Goal: Task Accomplishment & Management: Manage account settings

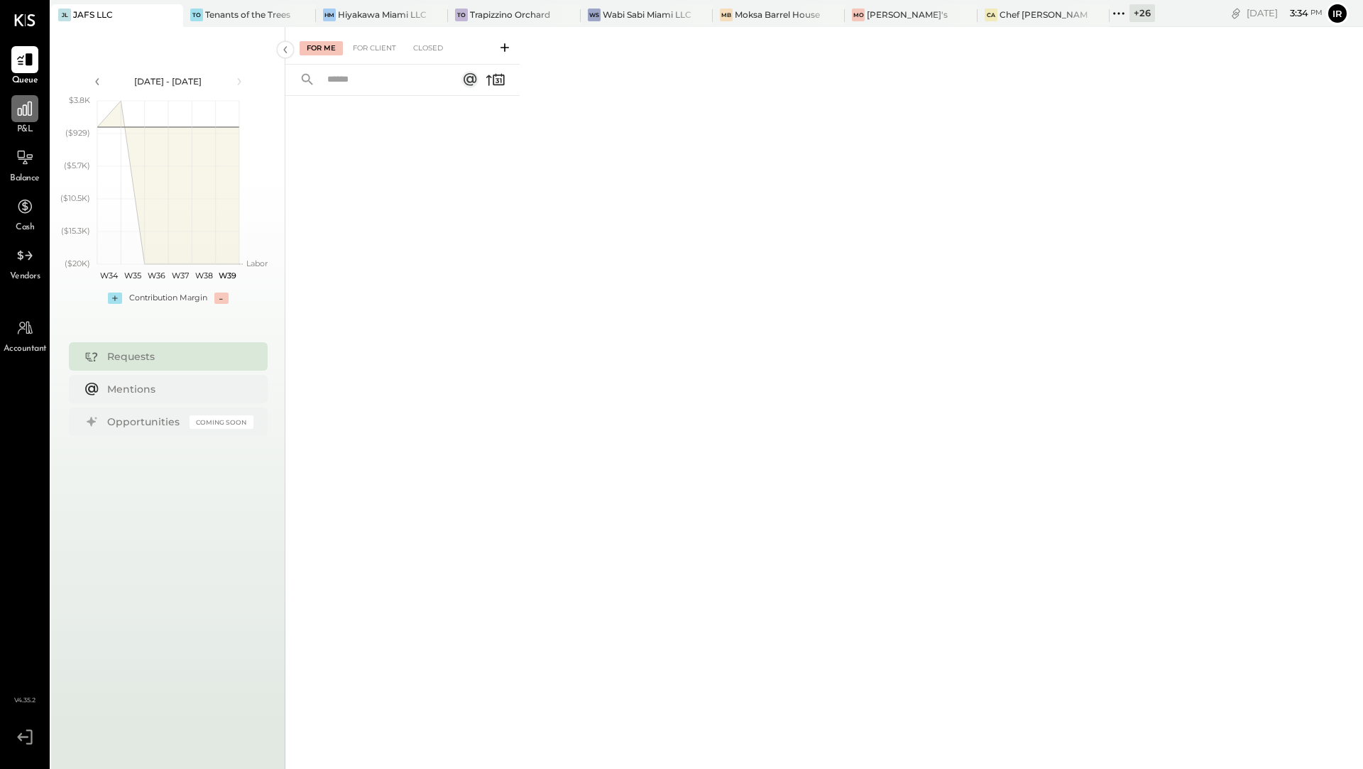
click at [31, 118] on div at bounding box center [24, 108] width 27 height 27
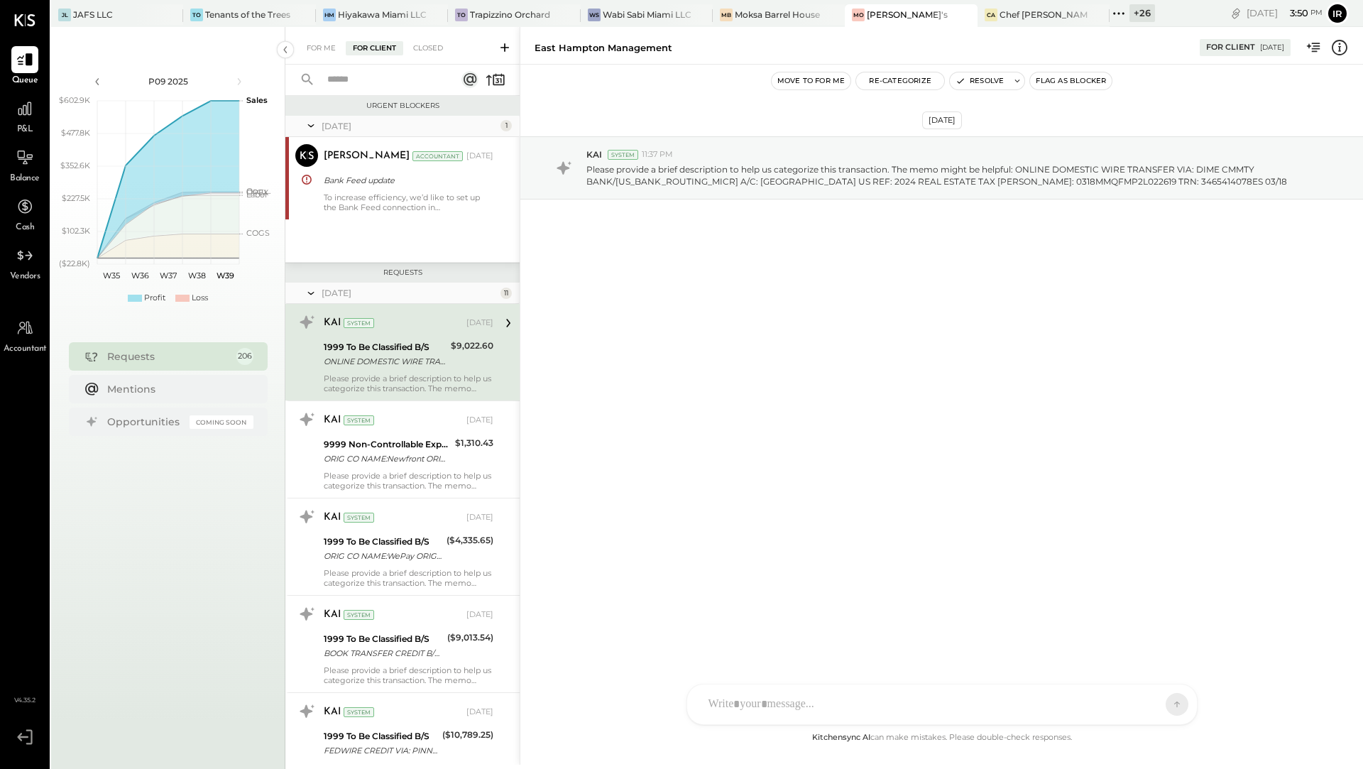
click at [398, 383] on div "Please provide a brief description to help us categorize this transaction. The …" at bounding box center [409, 383] width 170 height 20
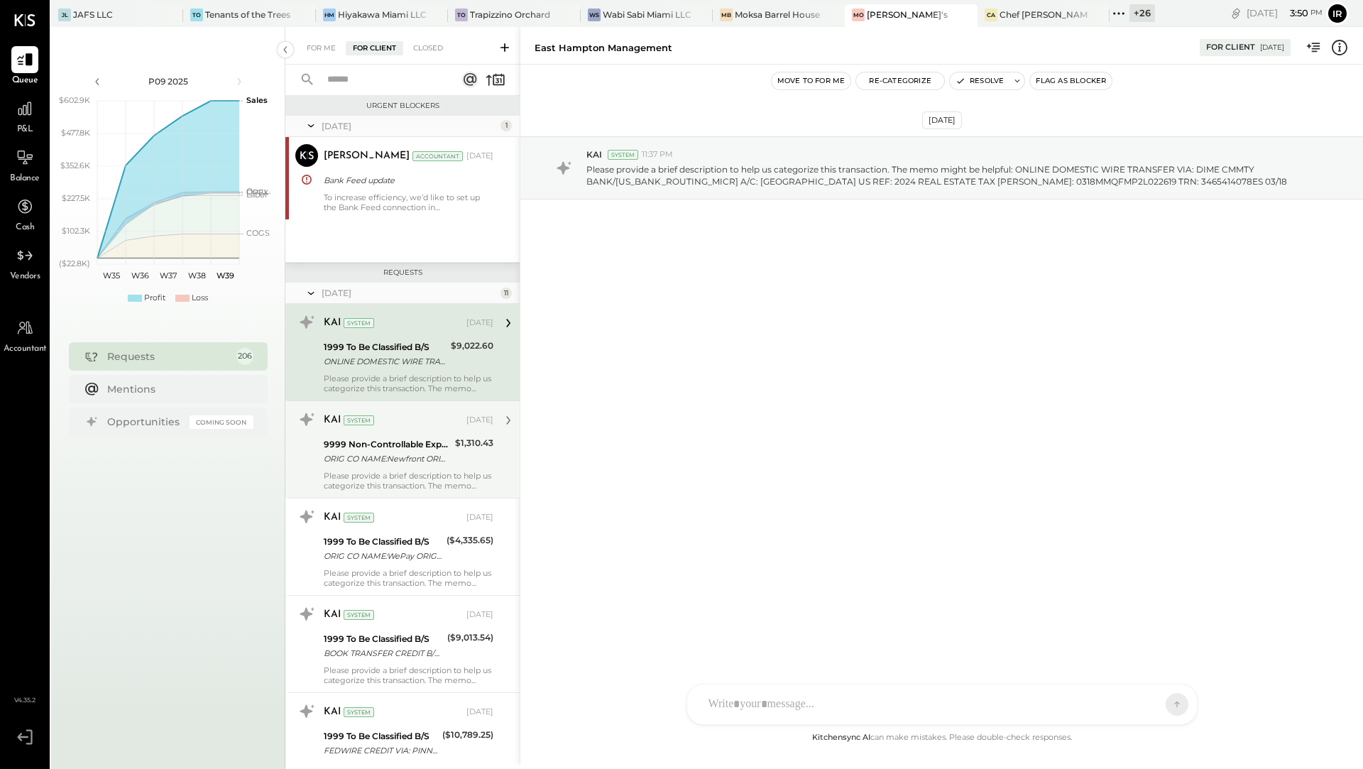
click at [431, 456] on div "ORIG CO NAME:Newfront ORIG ID:4270465600 DESC DATE: CO ENTRY DESCR:Newfront SEC…" at bounding box center [387, 458] width 127 height 14
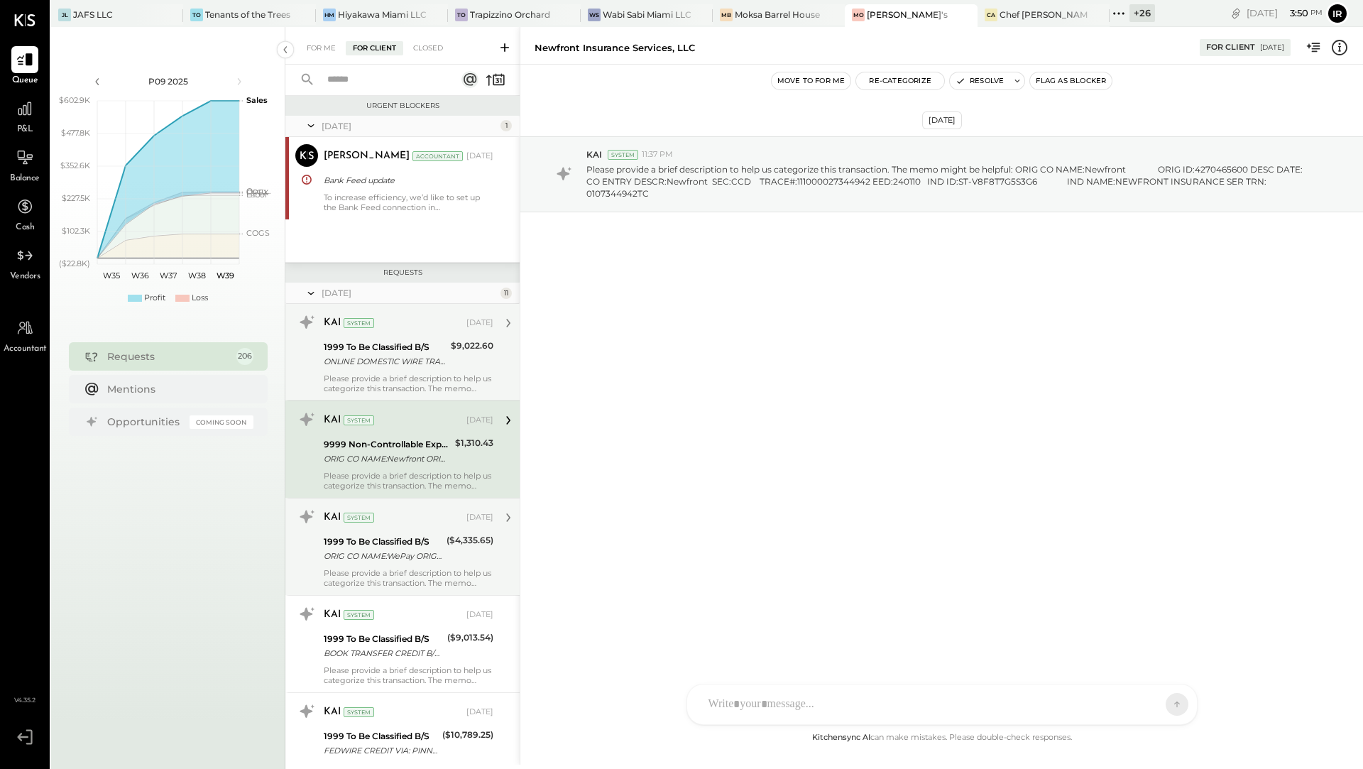
click at [411, 539] on div "1999 To Be Classified B/S" at bounding box center [383, 542] width 119 height 14
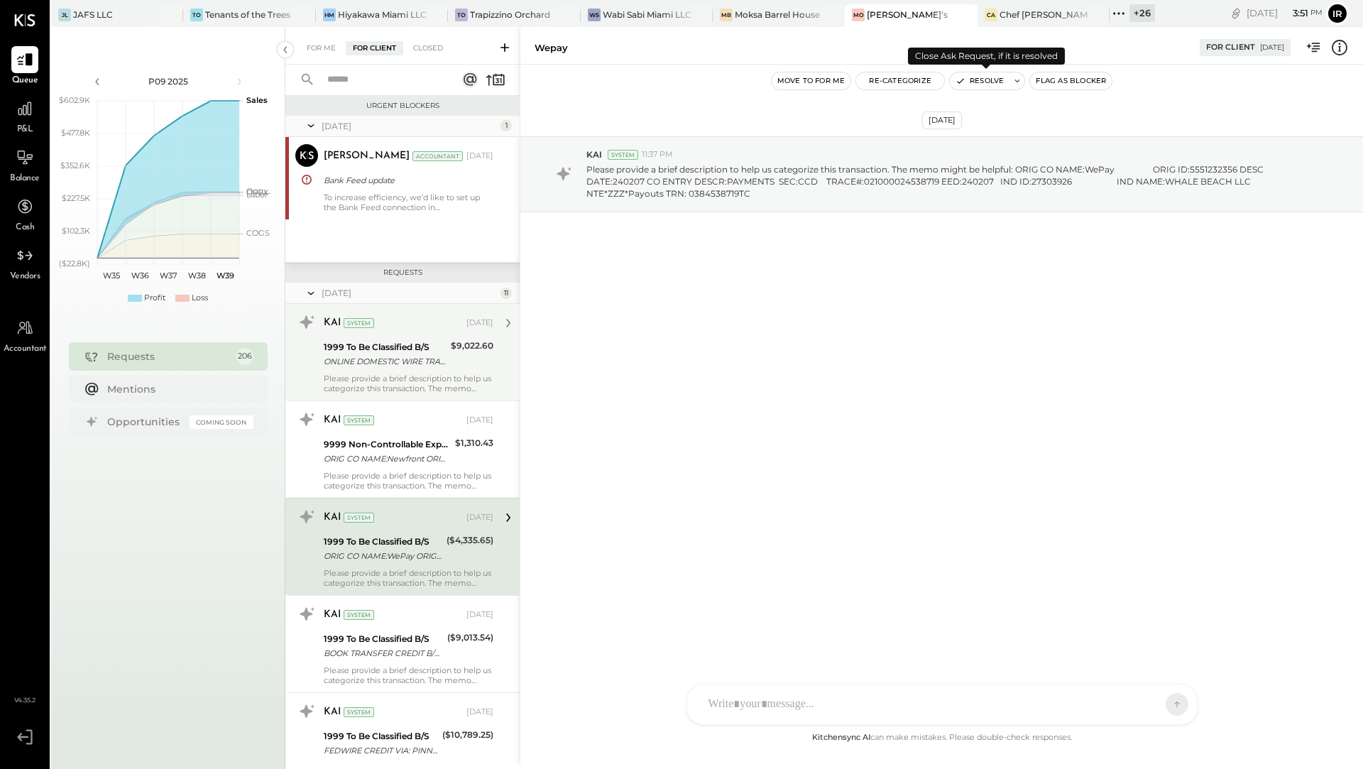
click at [986, 82] on button "Resolve" at bounding box center [980, 80] width 60 height 17
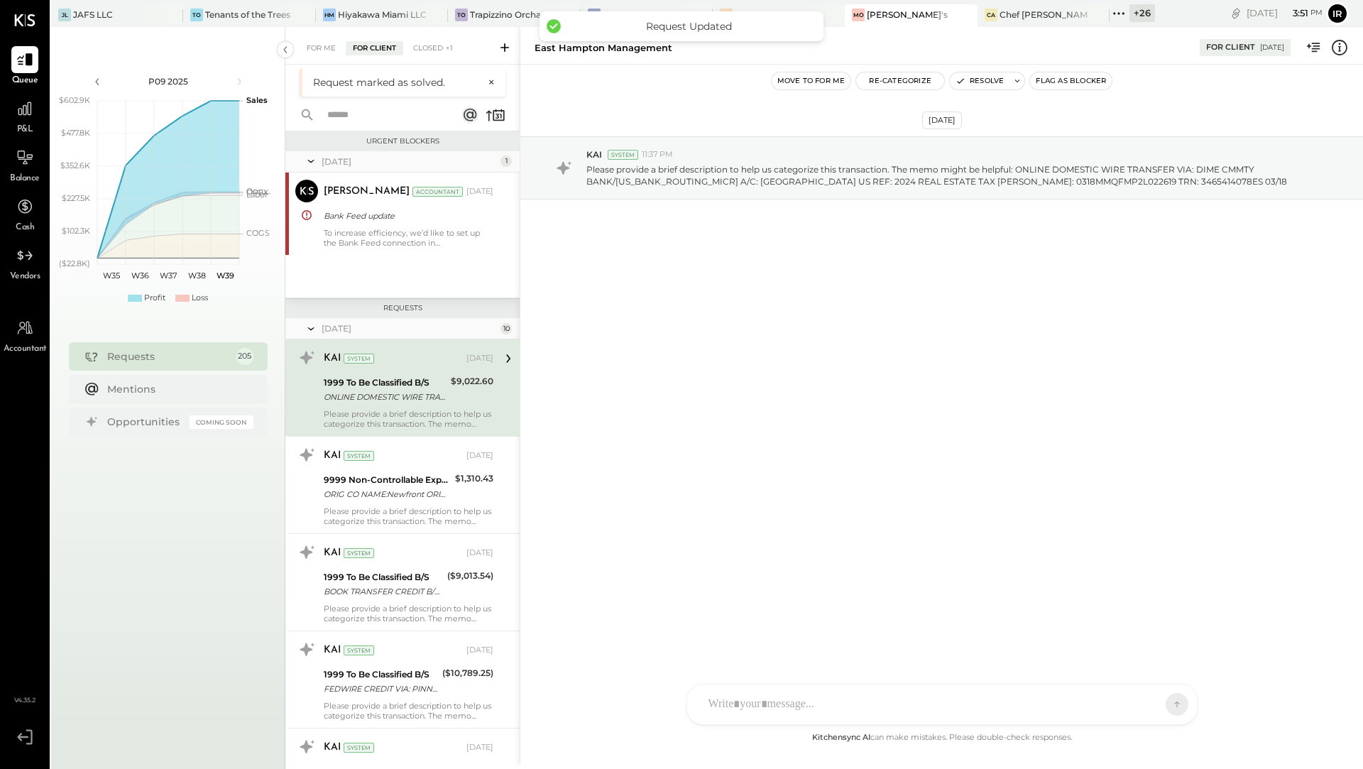
click at [427, 384] on div "1999 To Be Classified B/S" at bounding box center [385, 383] width 123 height 14
click at [995, 80] on button "Resolve" at bounding box center [980, 80] width 60 height 17
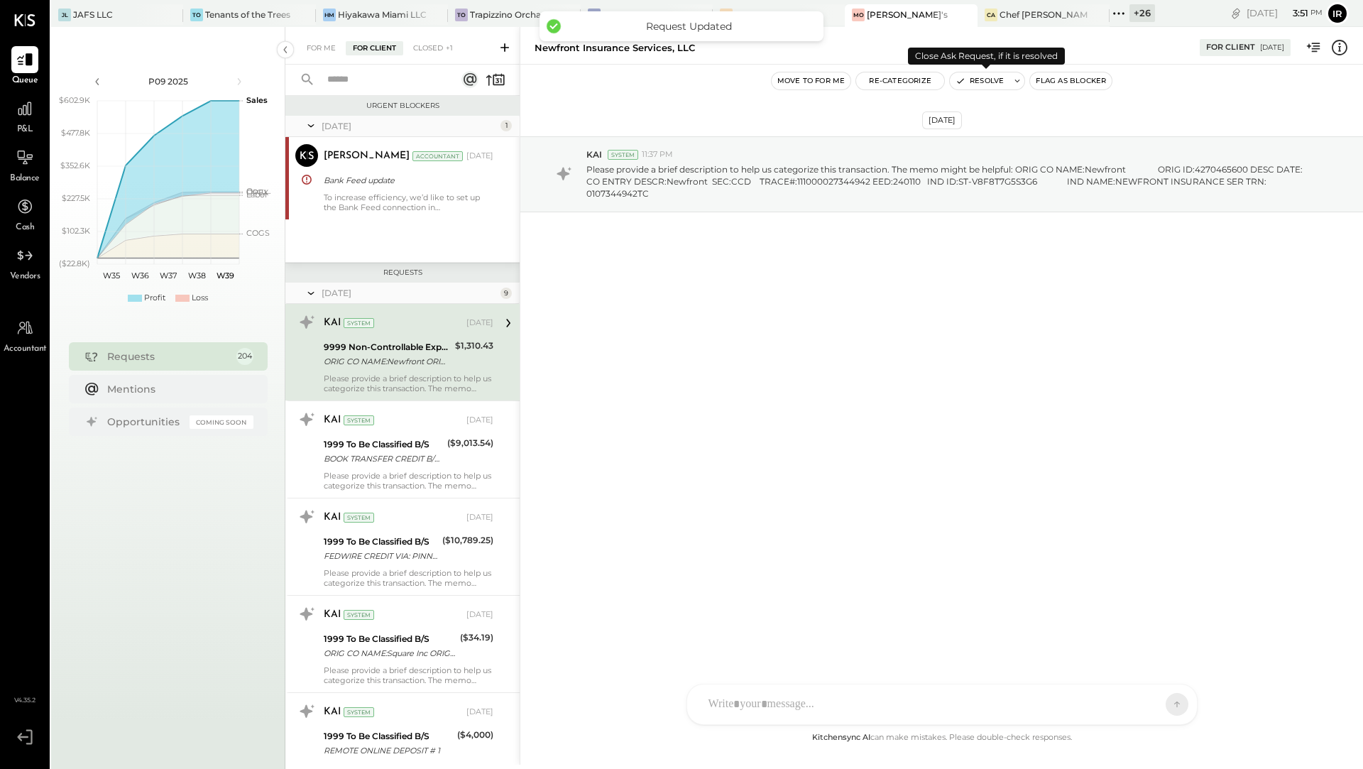
click at [999, 83] on button "Resolve" at bounding box center [980, 80] width 60 height 17
click at [992, 83] on button "Resolve" at bounding box center [980, 80] width 60 height 17
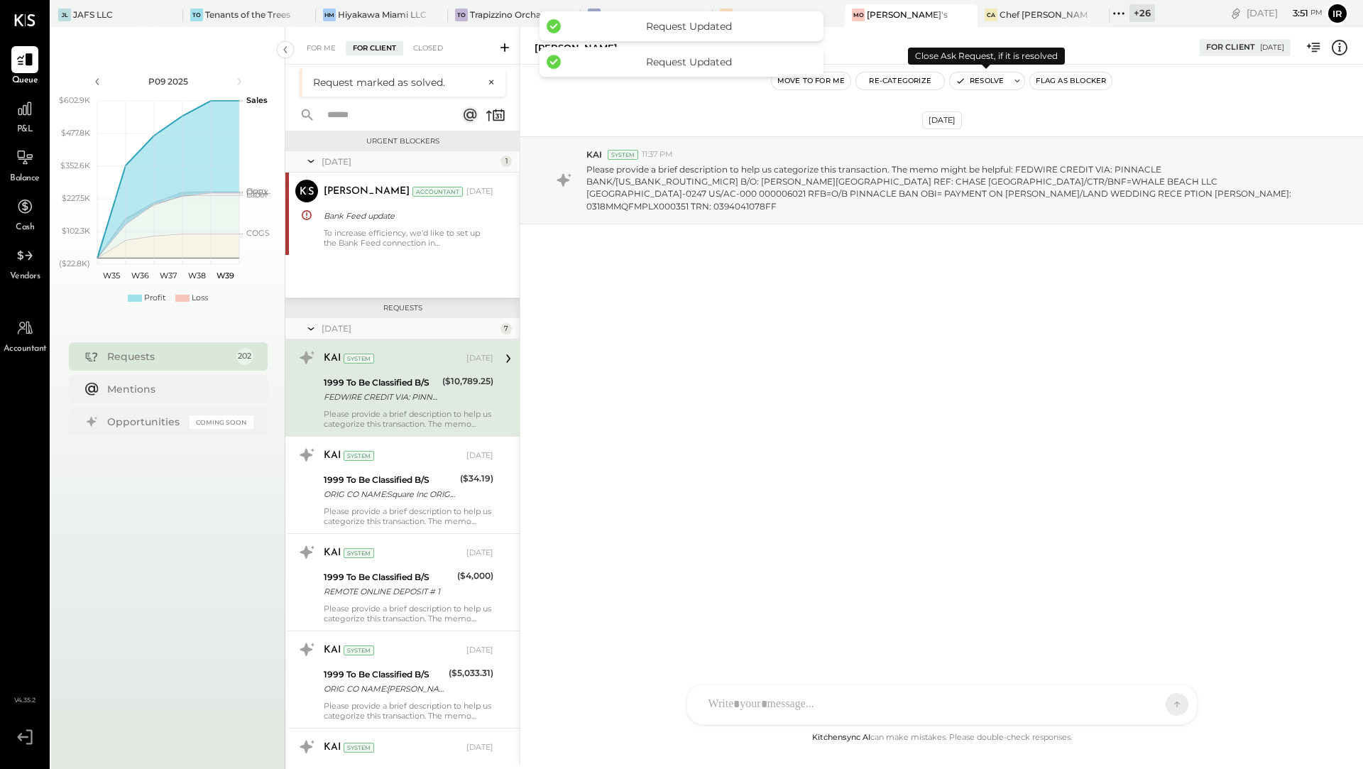
click at [965, 82] on button "Resolve" at bounding box center [980, 80] width 60 height 17
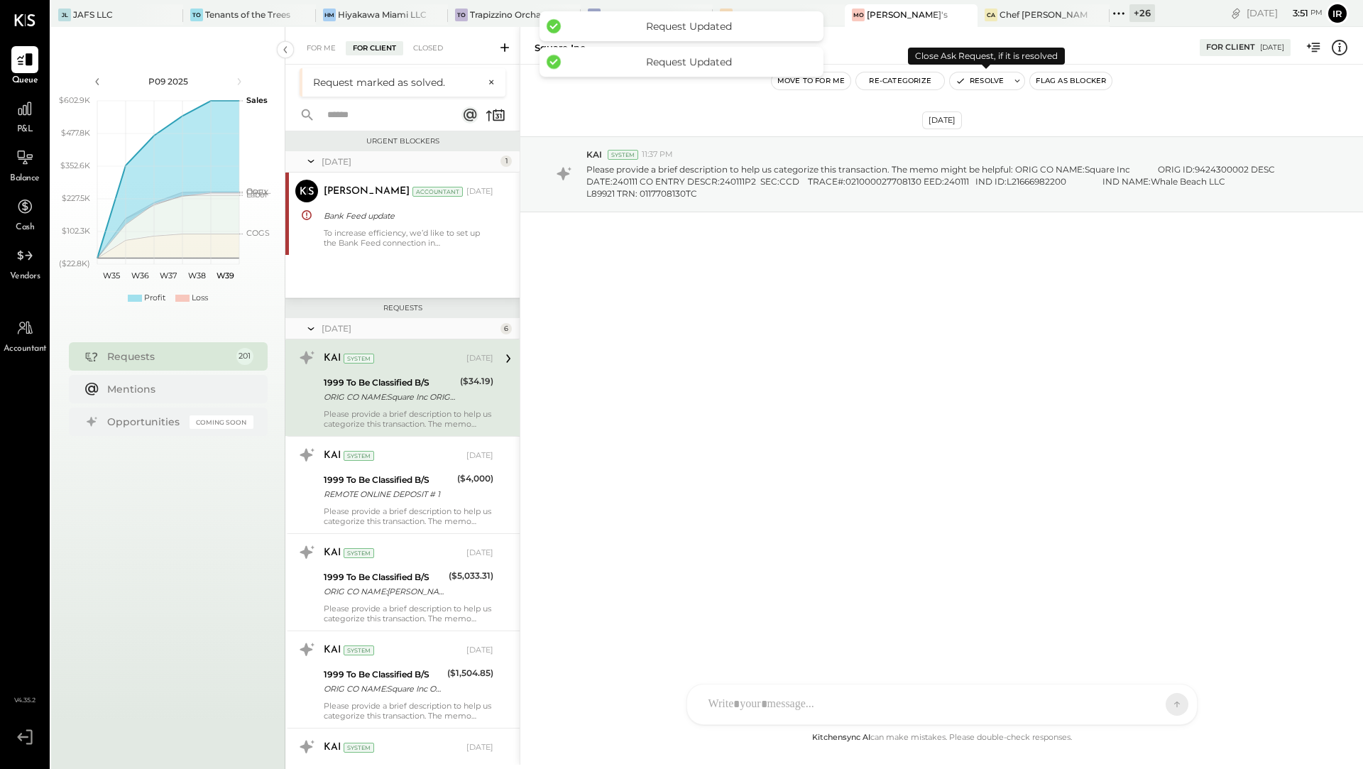
click at [988, 83] on button "Resolve" at bounding box center [980, 80] width 60 height 17
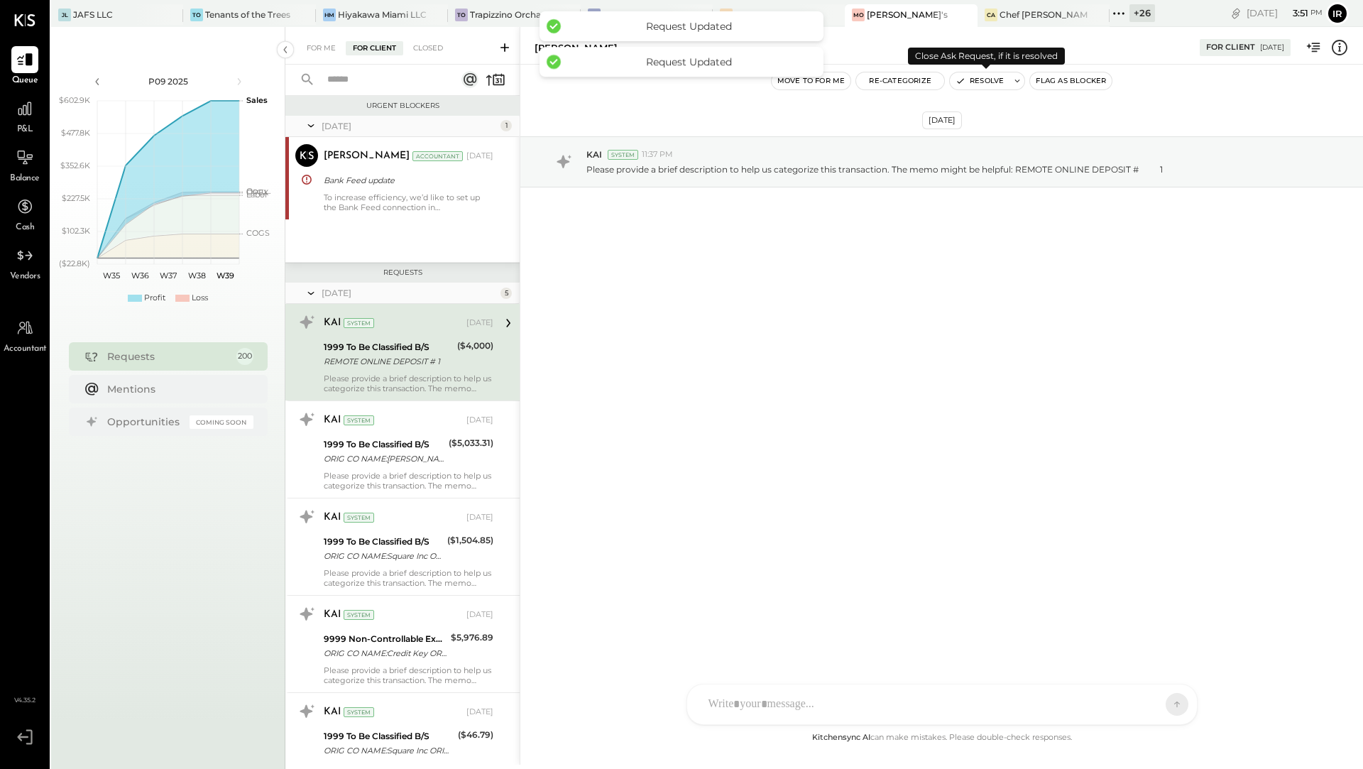
click at [987, 83] on button "Resolve" at bounding box center [980, 80] width 60 height 17
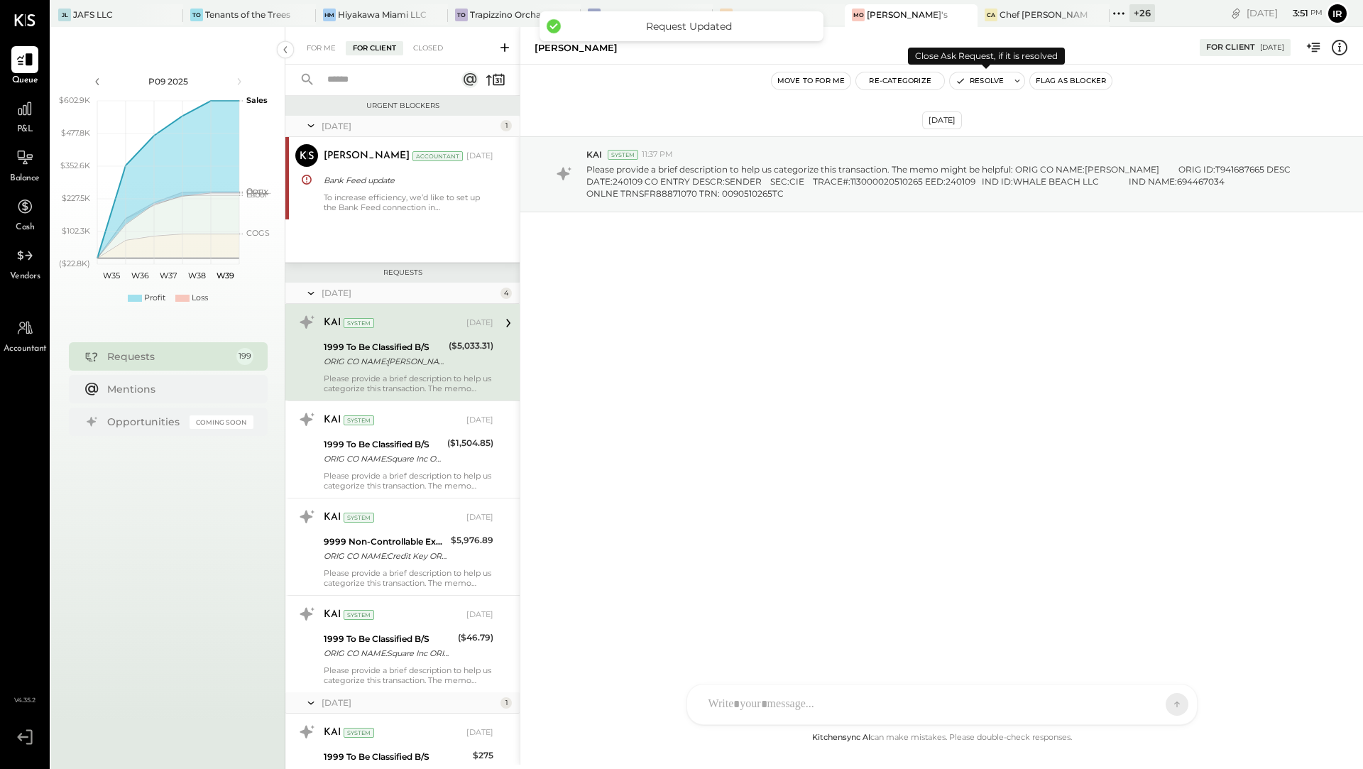
click at [995, 82] on button "Resolve" at bounding box center [980, 80] width 60 height 17
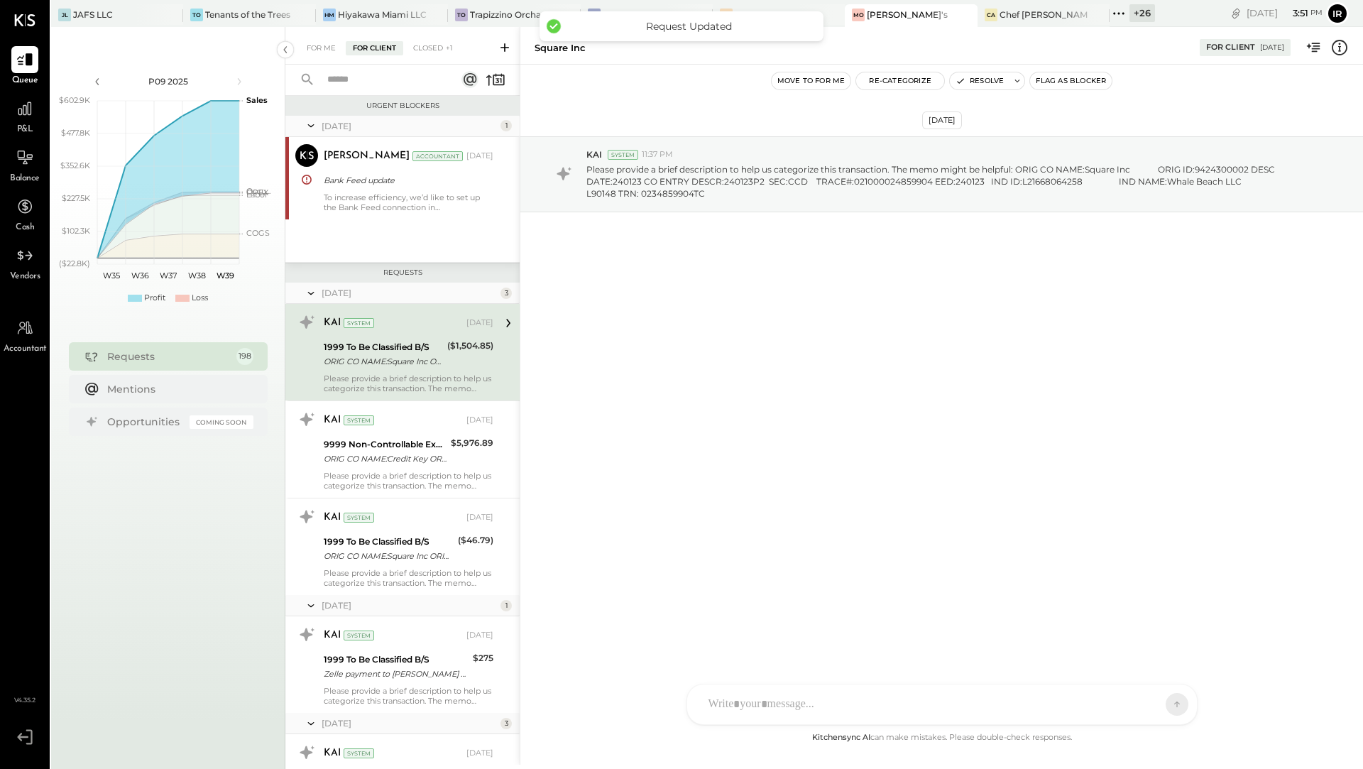
click at [418, 385] on div "Please provide a brief description to help us categorize this transaction. The …" at bounding box center [409, 383] width 170 height 20
click at [1002, 78] on button "Resolve" at bounding box center [980, 80] width 60 height 17
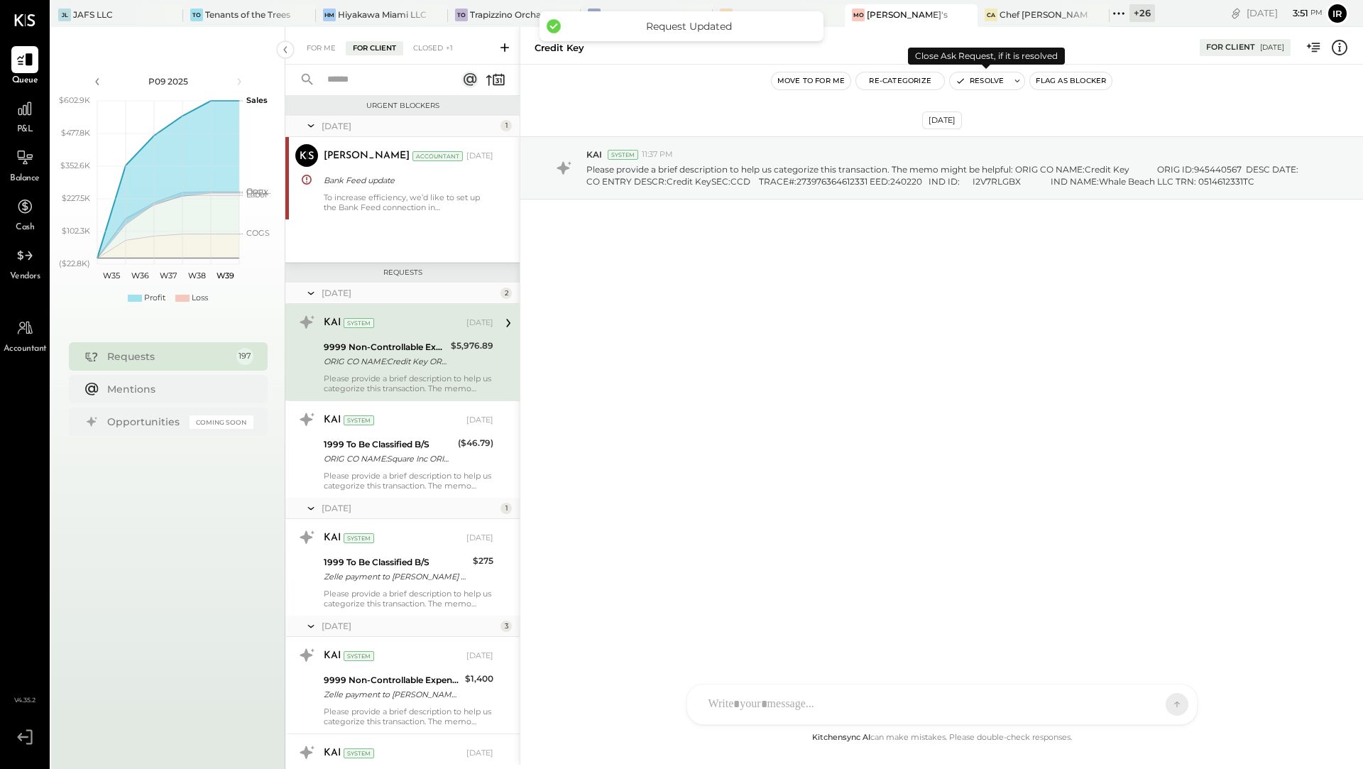
click at [992, 75] on button "Resolve" at bounding box center [980, 80] width 60 height 17
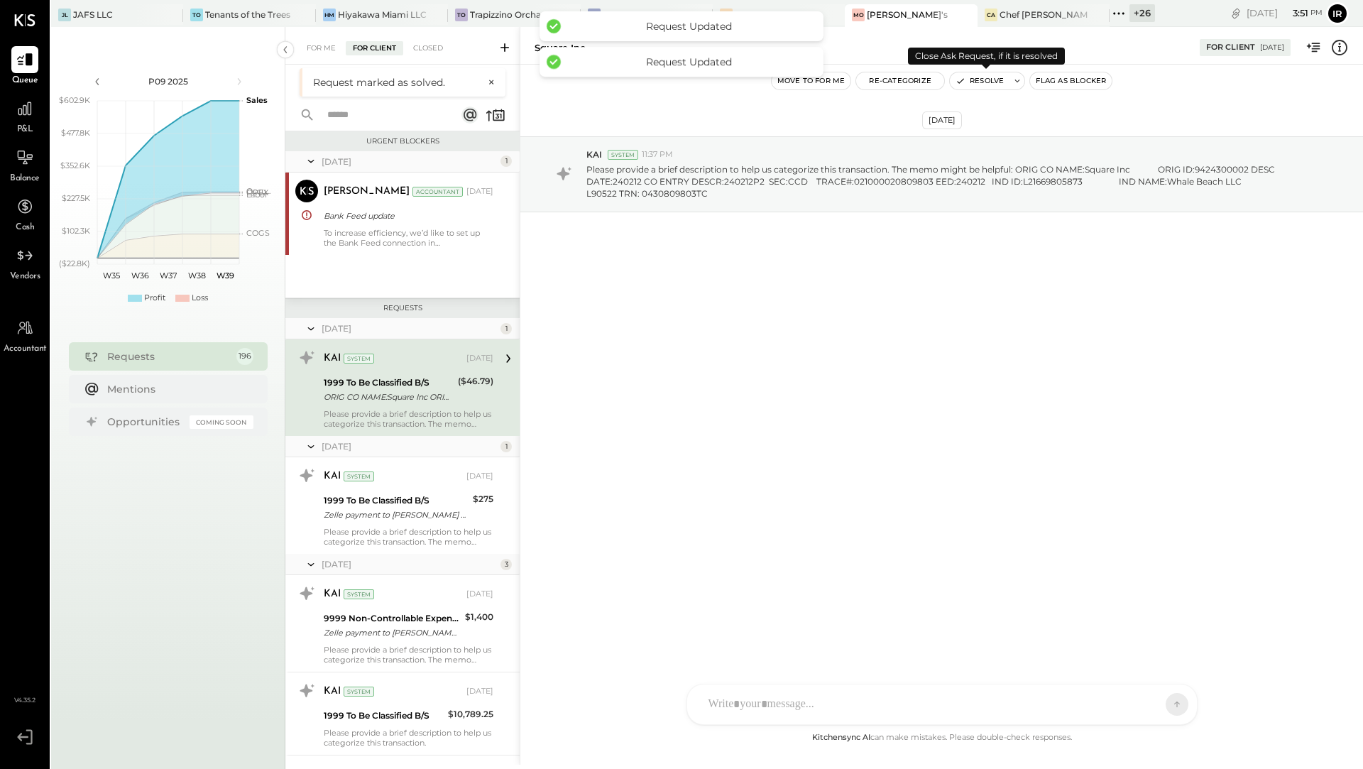
click at [987, 77] on button "Resolve" at bounding box center [980, 80] width 60 height 17
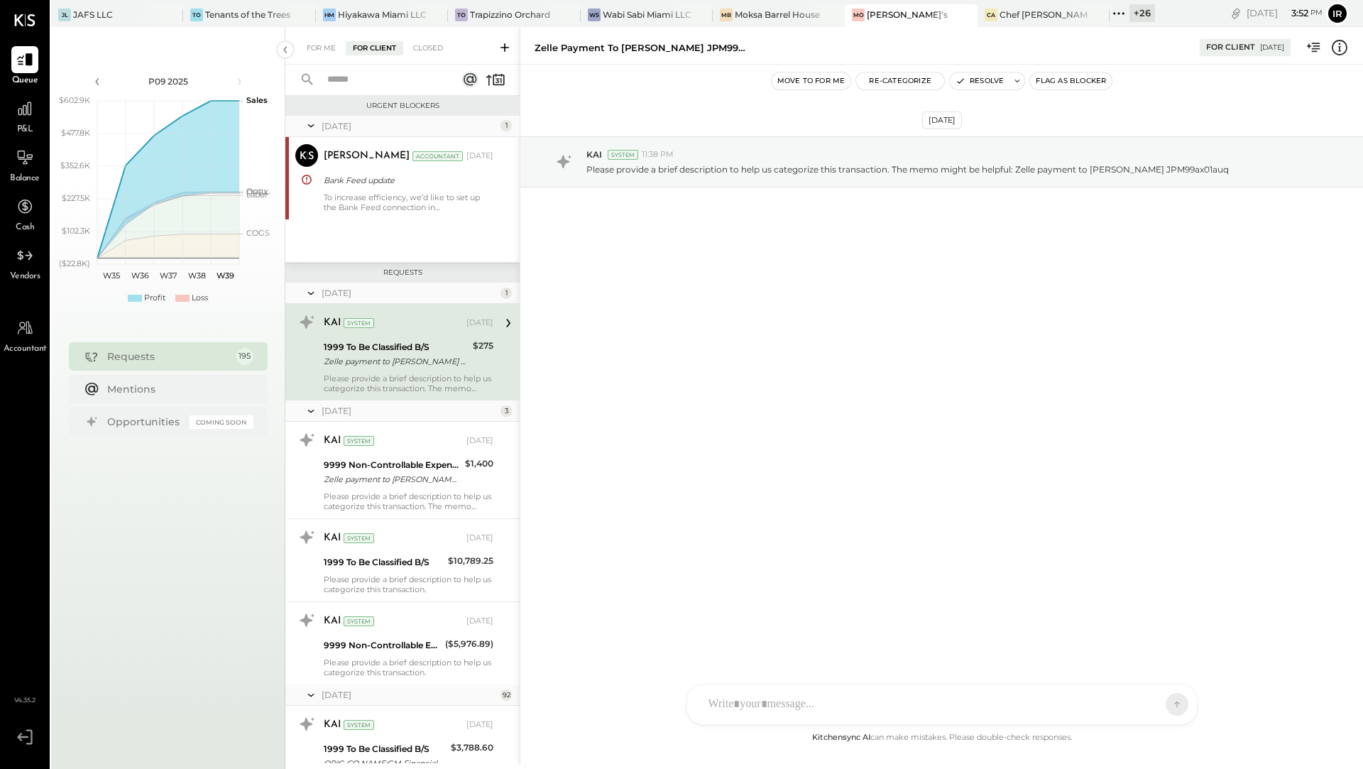
click at [434, 357] on div "Zelle payment to tsering JPM99ax01auq" at bounding box center [396, 361] width 145 height 14
click at [327, 49] on div "For Me" at bounding box center [321, 48] width 43 height 14
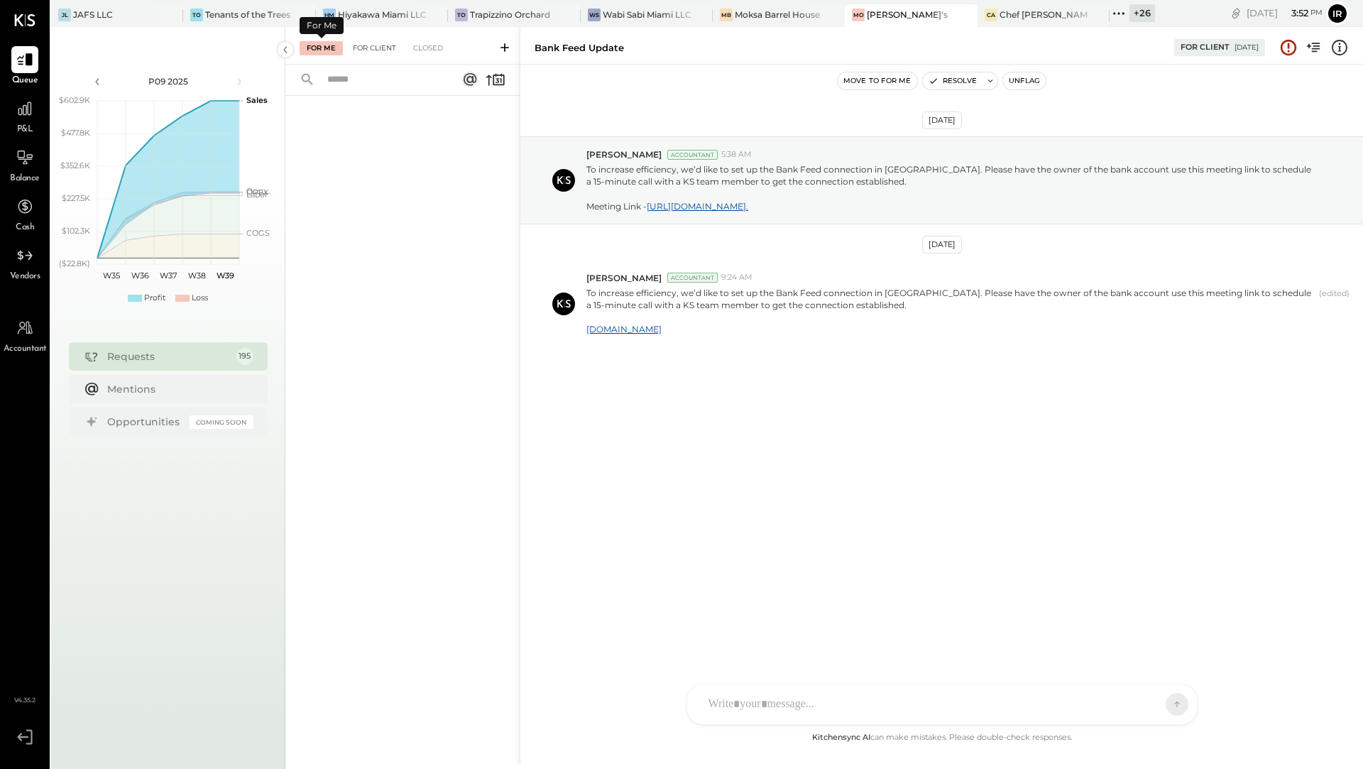
click at [371, 51] on div "For Client" at bounding box center [375, 48] width 58 height 14
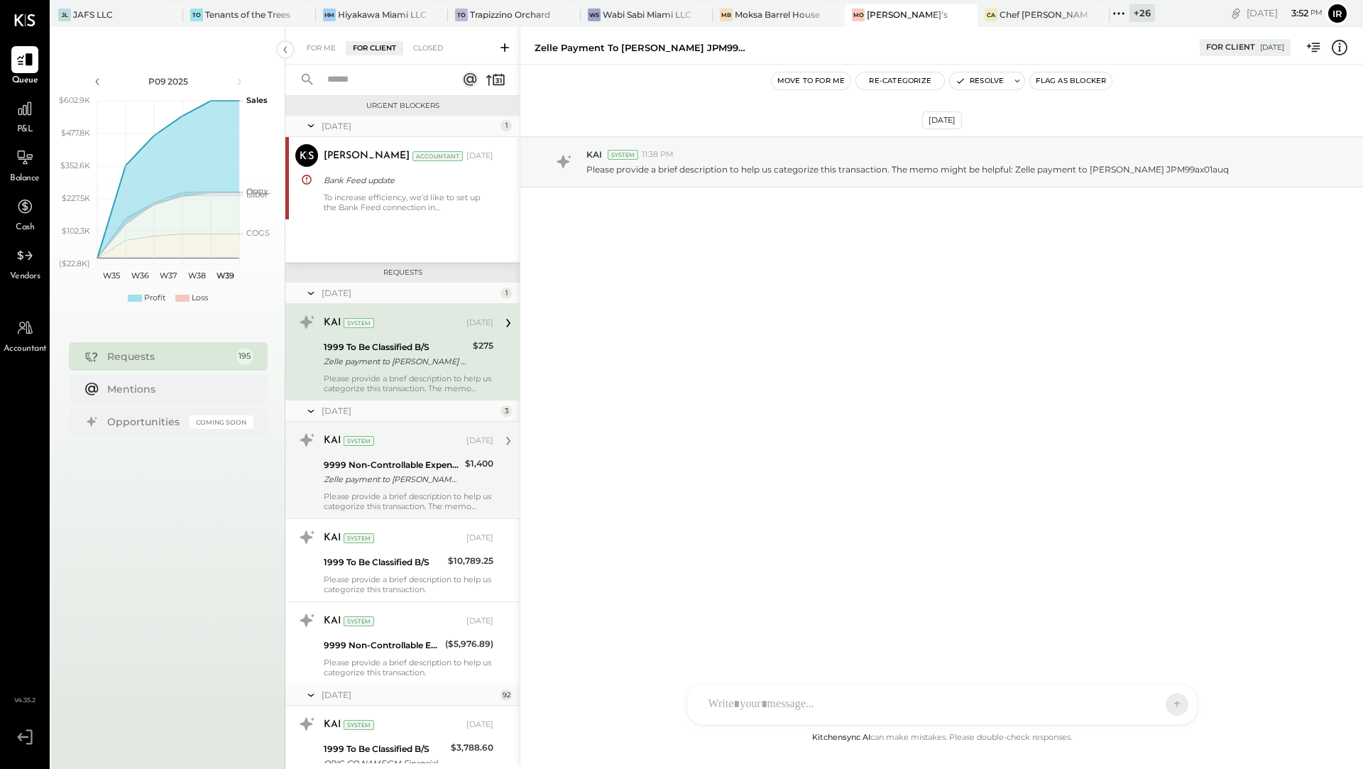
click at [396, 451] on div "KAI System Mar 07, 2025" at bounding box center [409, 441] width 170 height 24
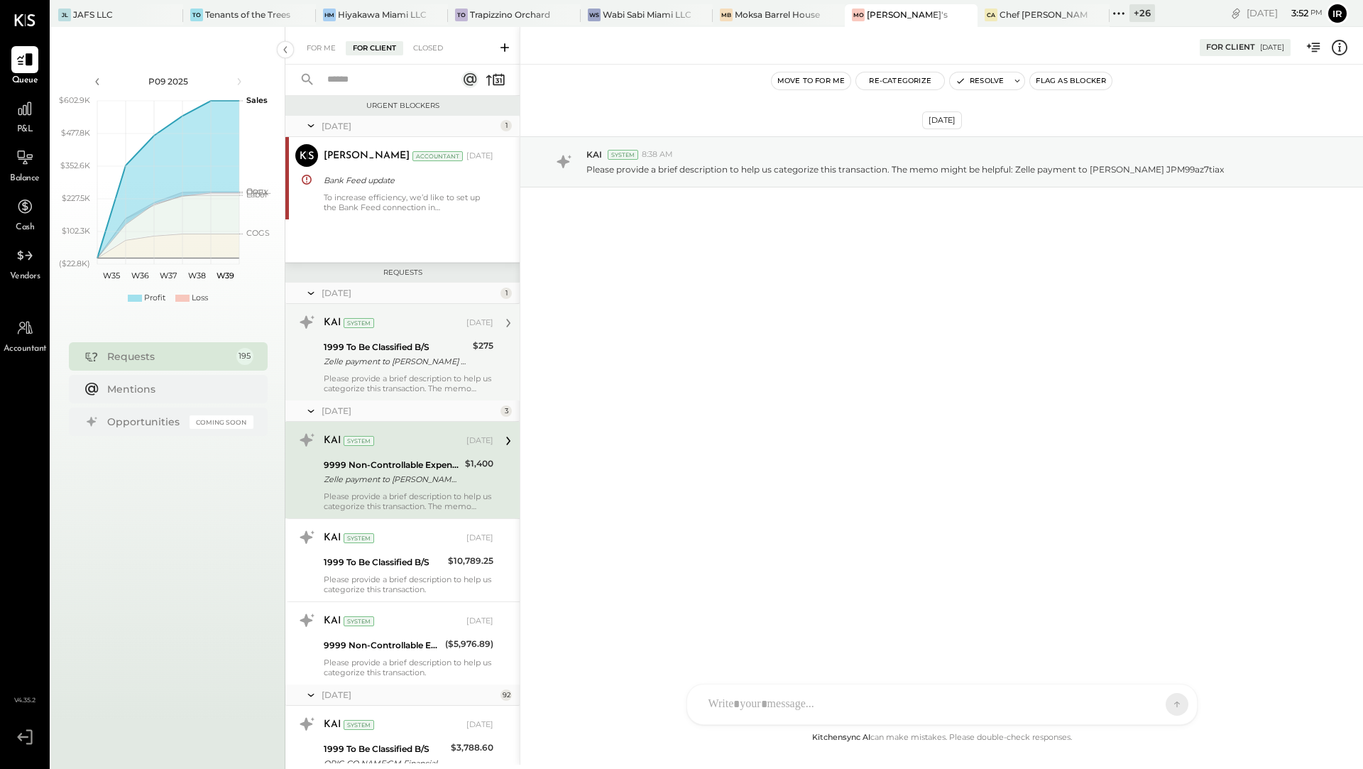
click at [417, 359] on div "Zelle payment to tsering JPM99ax01auq" at bounding box center [396, 361] width 145 height 14
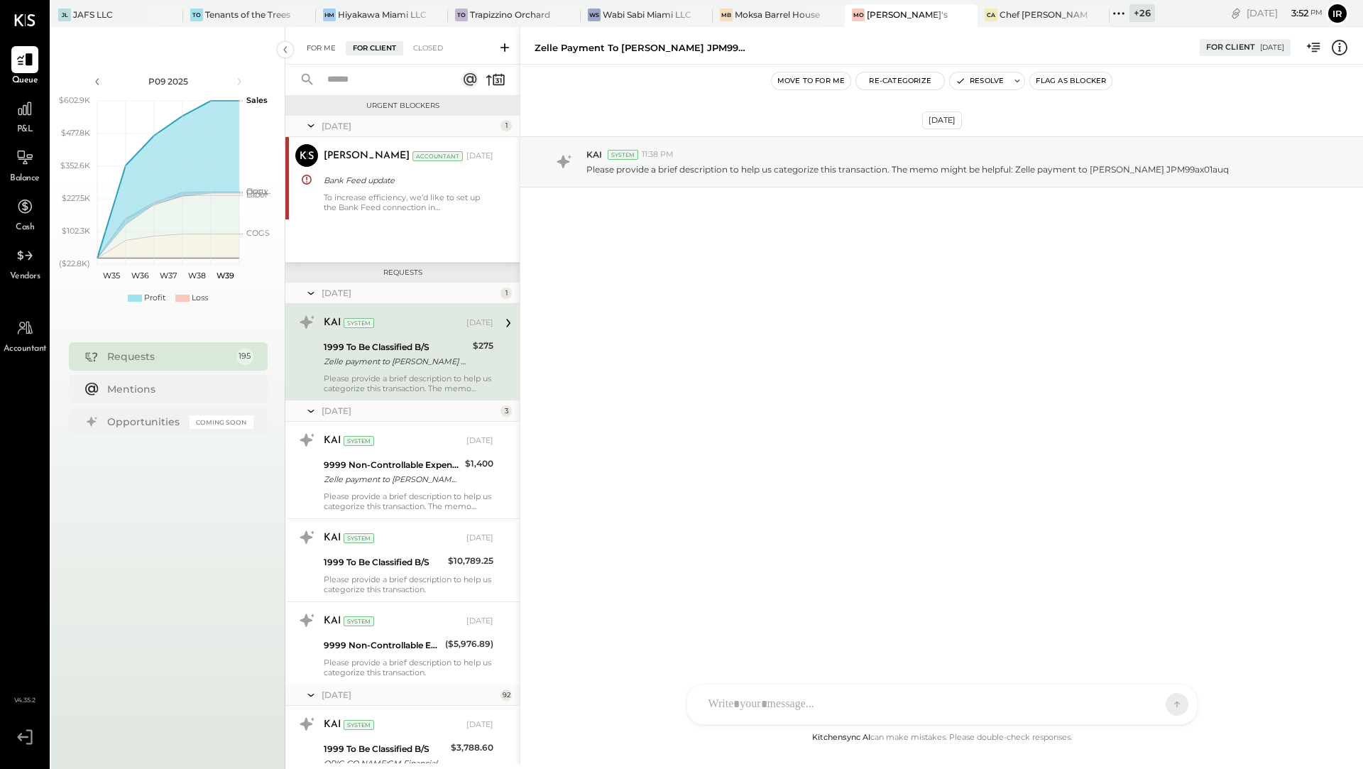
click at [324, 45] on div "For Me" at bounding box center [321, 48] width 43 height 14
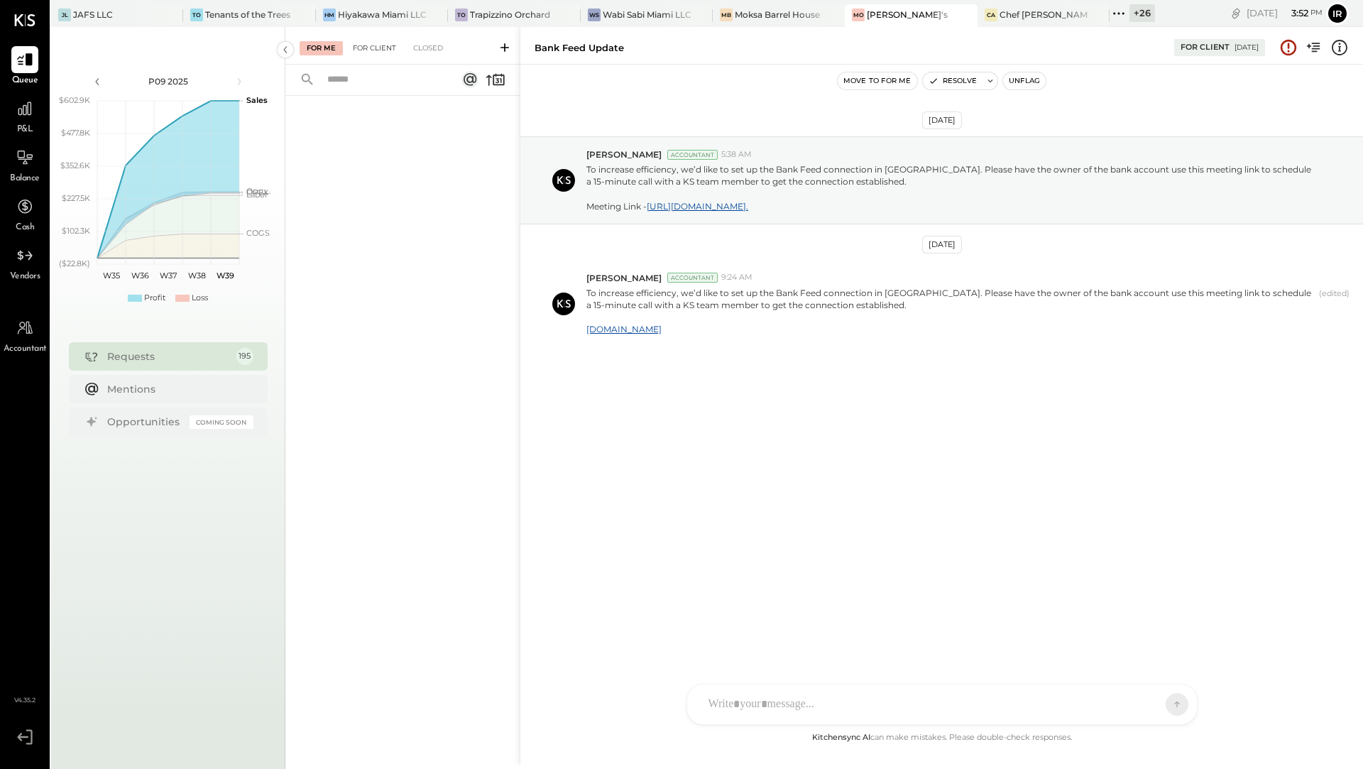
click at [378, 43] on div "For Client" at bounding box center [375, 48] width 58 height 14
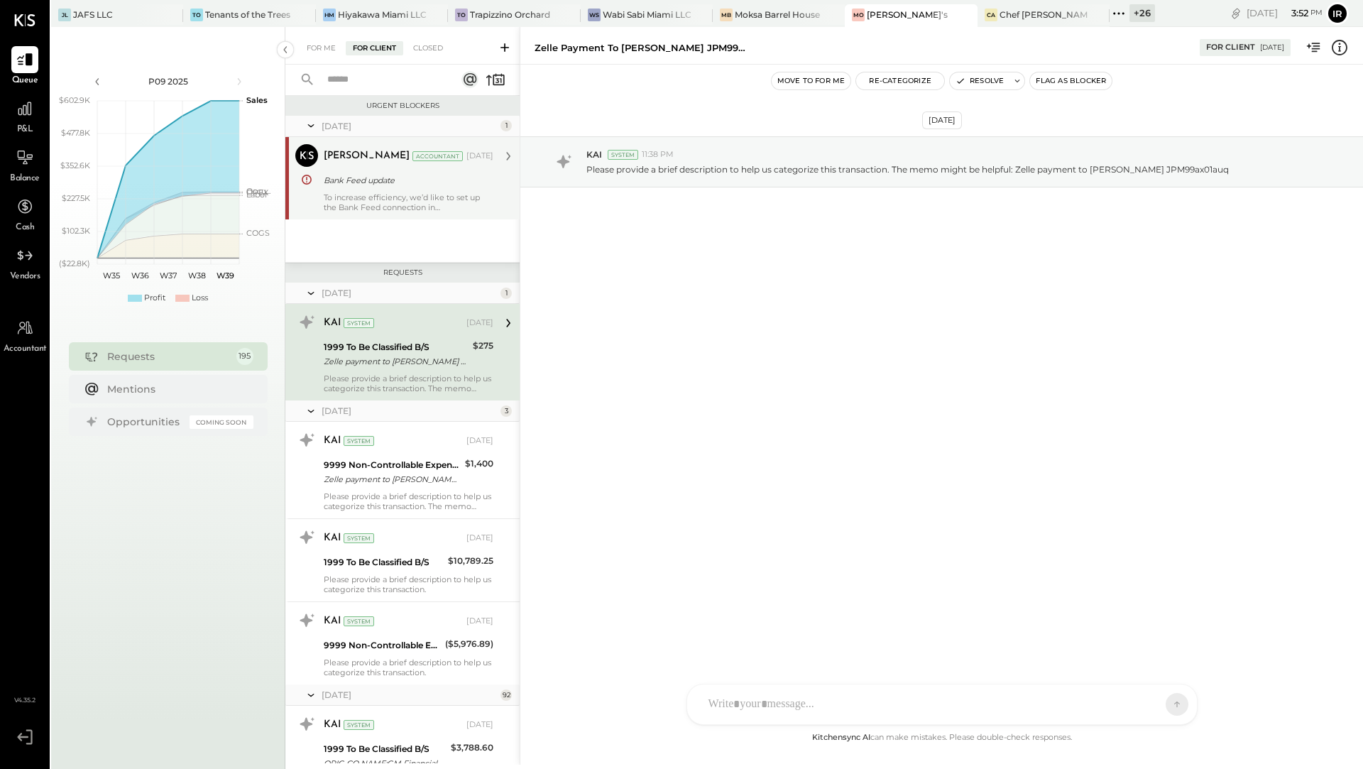
click at [444, 191] on div "Harshil Mehta Accountant May 14, 2025 Bank Feed update To increase efficiency, …" at bounding box center [409, 178] width 170 height 68
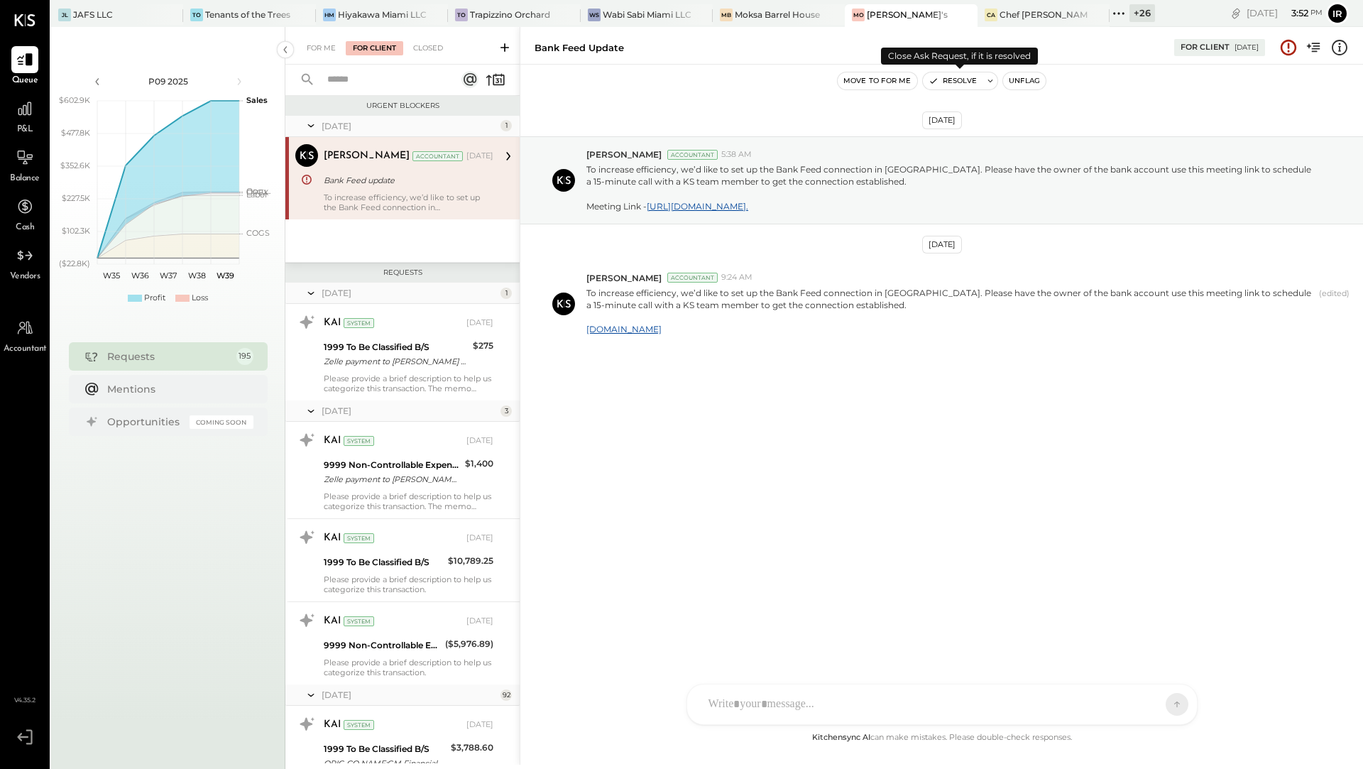
click at [955, 82] on button "Resolve" at bounding box center [953, 80] width 60 height 17
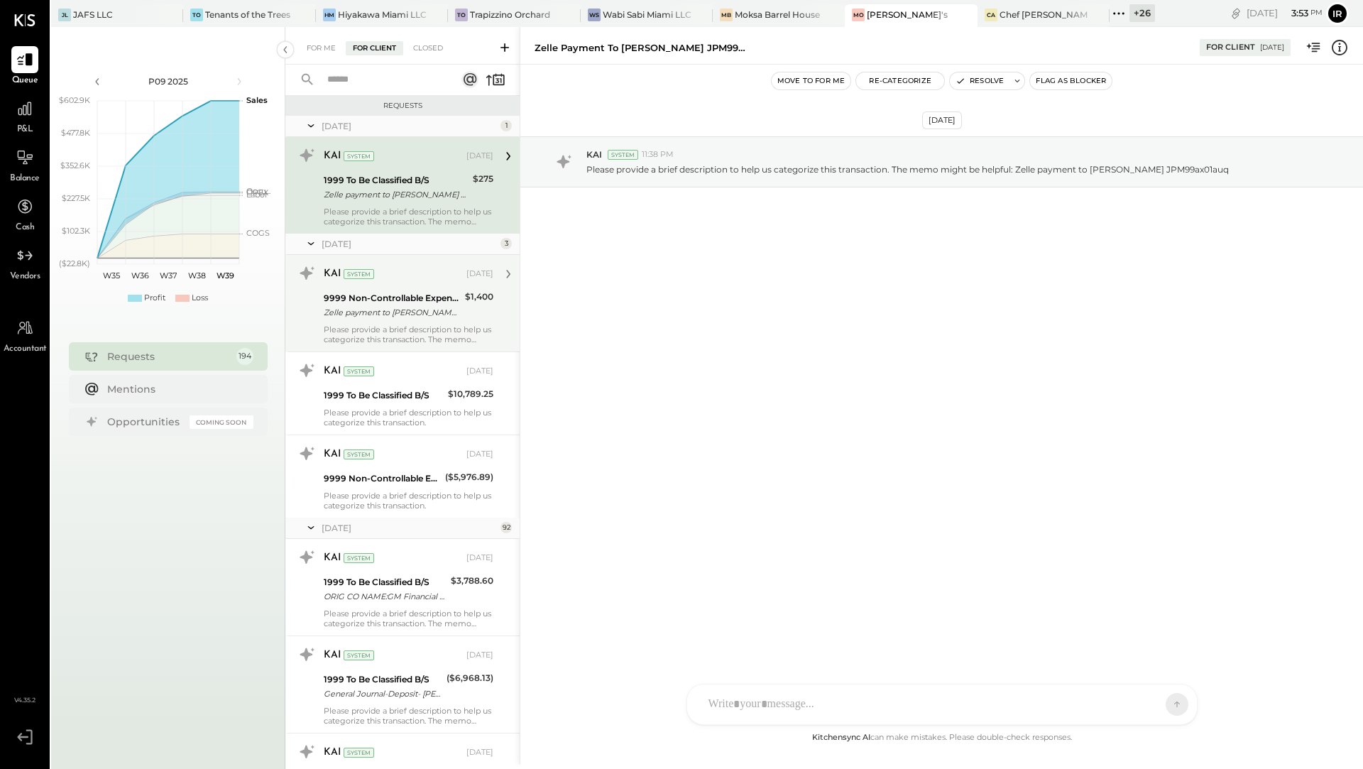
click at [417, 311] on div "Zelle payment to Britton Bistrian JPM99az7tiax" at bounding box center [392, 312] width 137 height 14
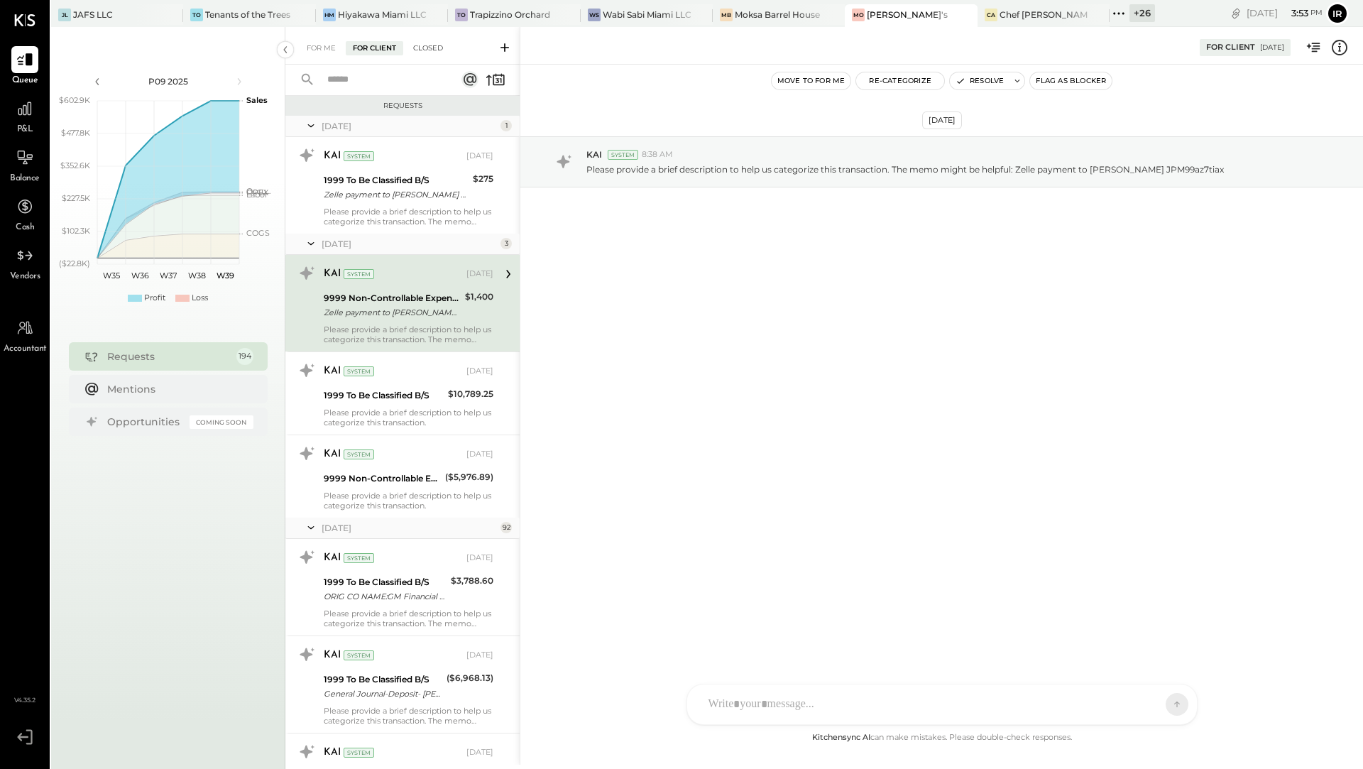
click at [422, 51] on div "Closed" at bounding box center [428, 48] width 44 height 14
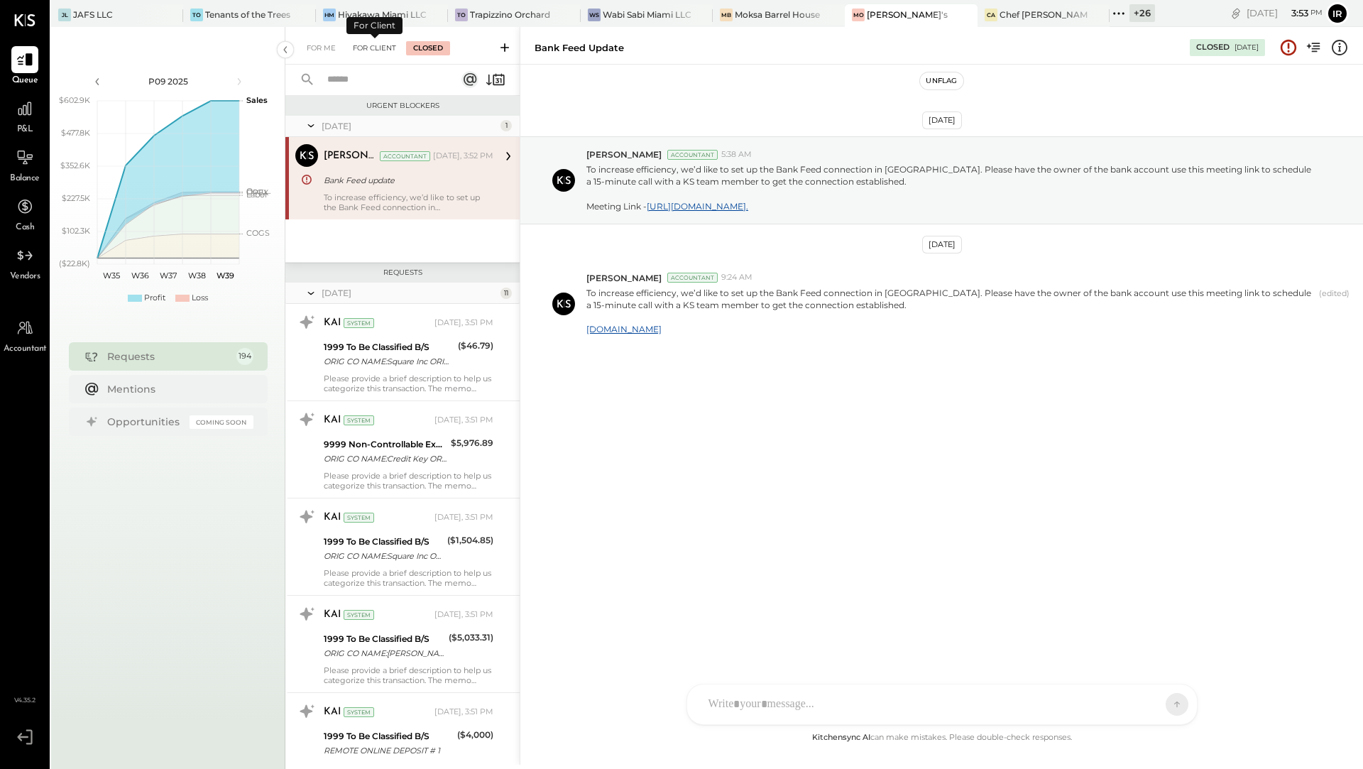
click at [368, 43] on div "For Client" at bounding box center [375, 48] width 58 height 14
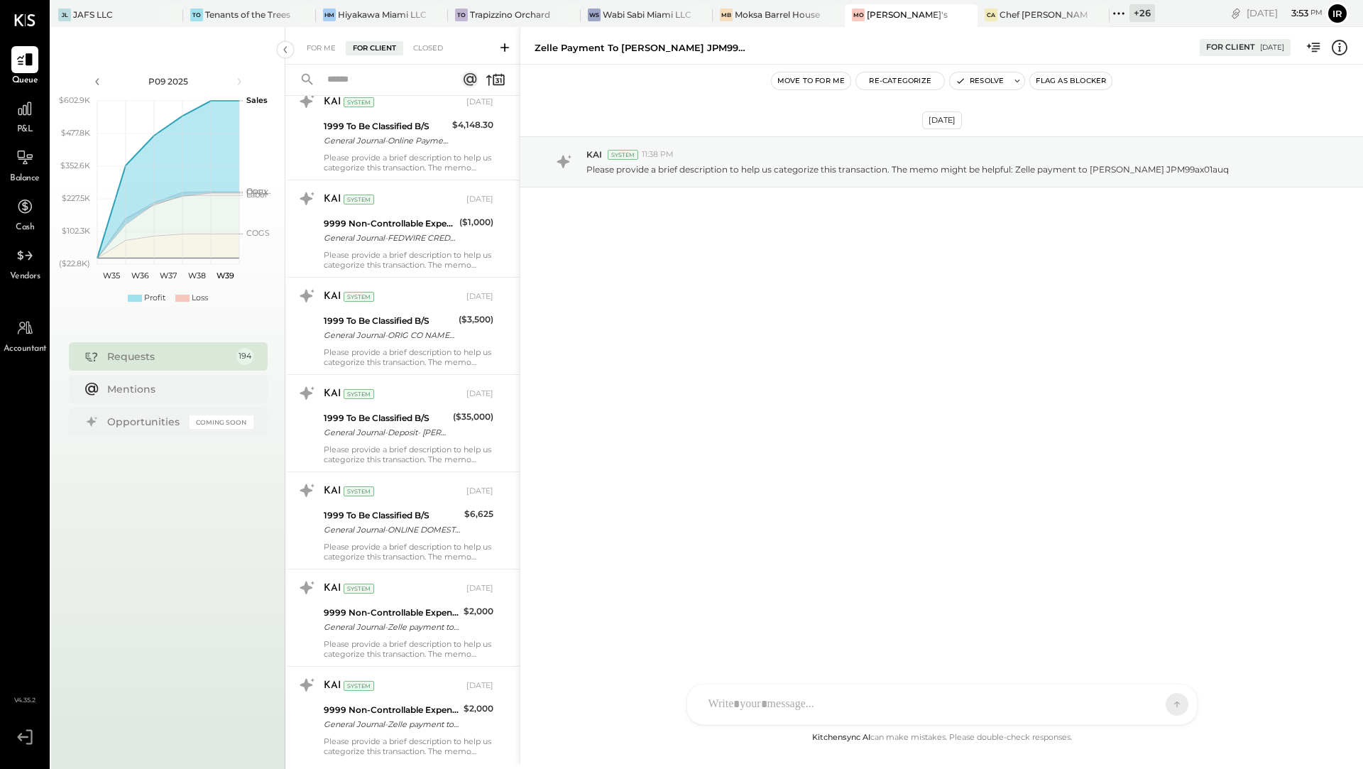
scroll to position [1045, 0]
click at [319, 49] on div "For Me" at bounding box center [321, 48] width 43 height 14
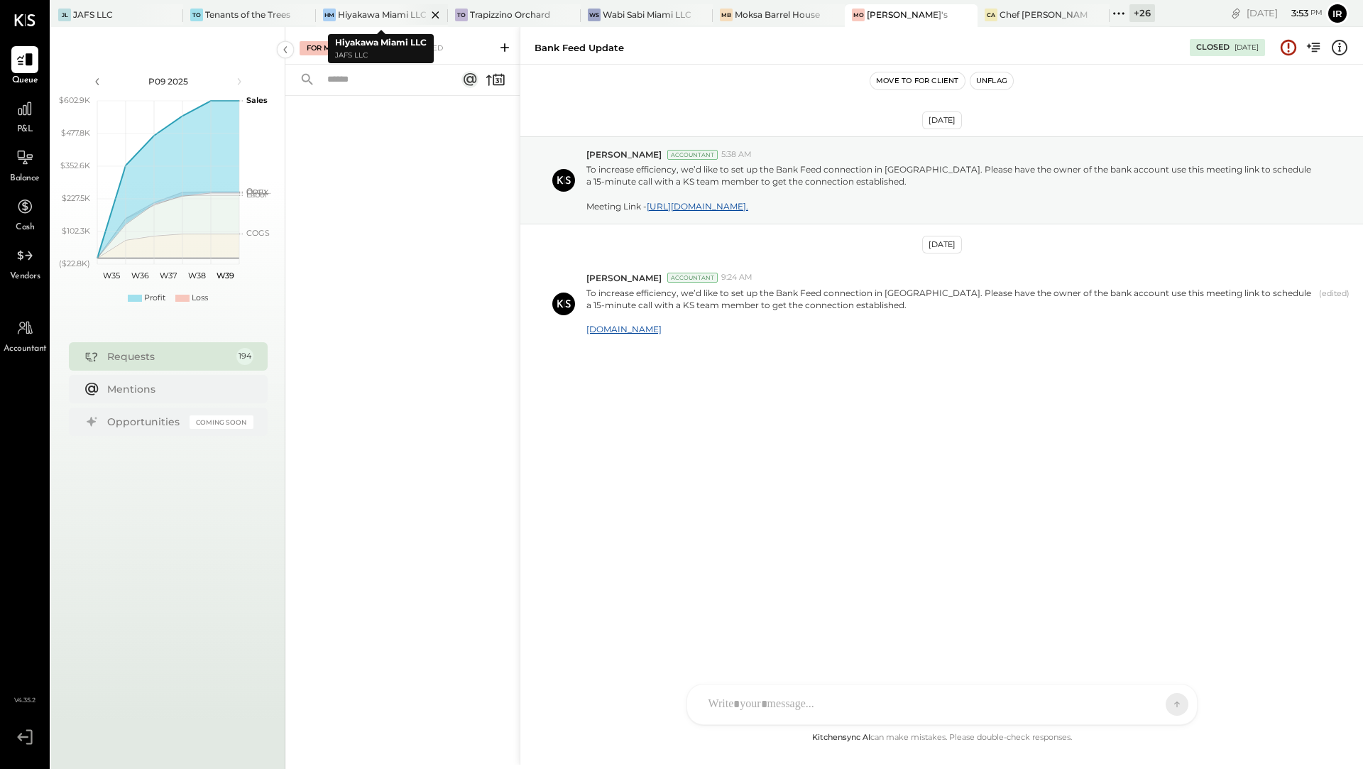
click at [386, 16] on div "Hiyakawa Miami LLC" at bounding box center [382, 15] width 89 height 12
